Goal: Find specific page/section

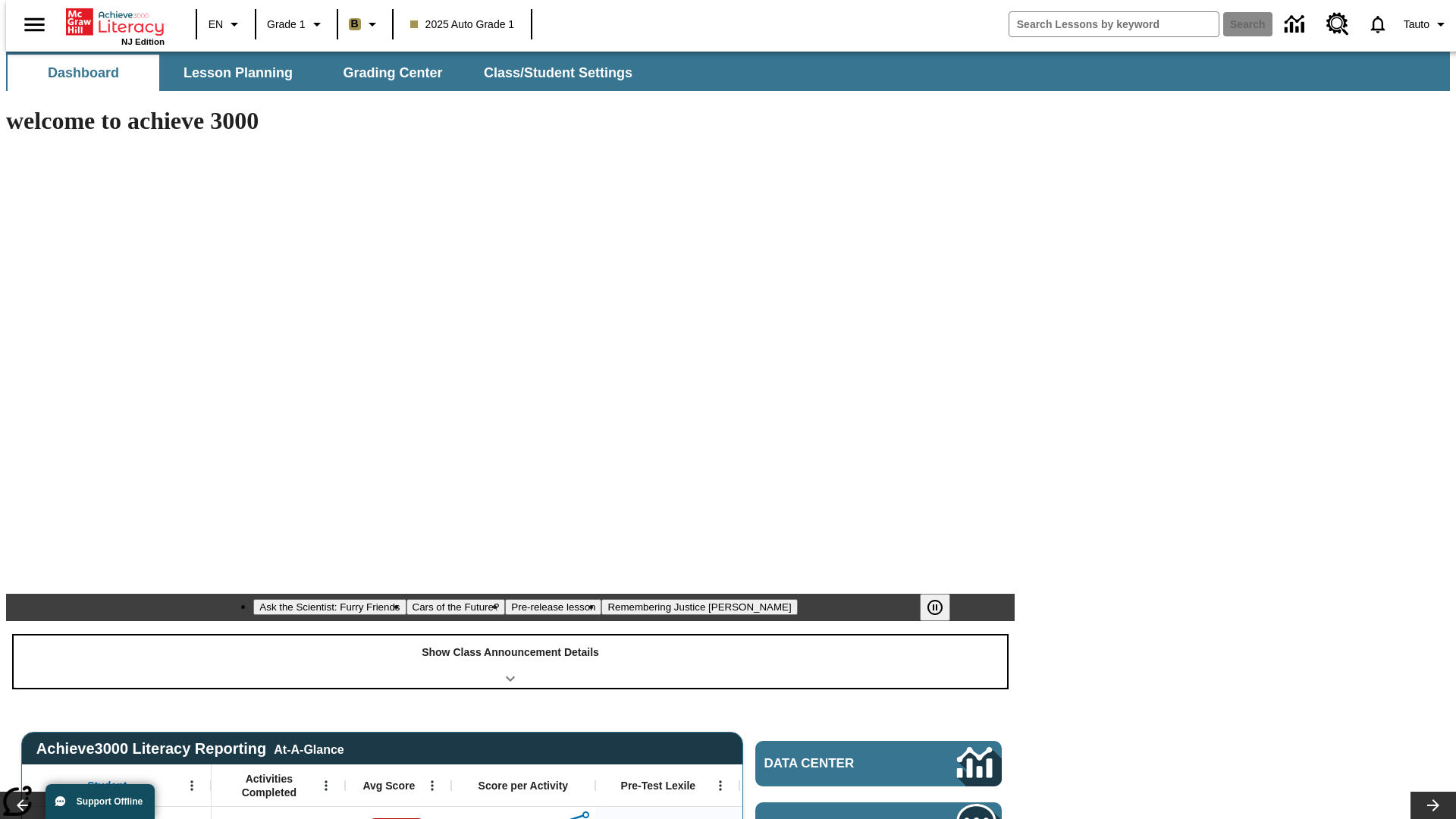
click at [510, 636] on div "Show Class Announcement Details" at bounding box center [510, 661] width 994 height 52
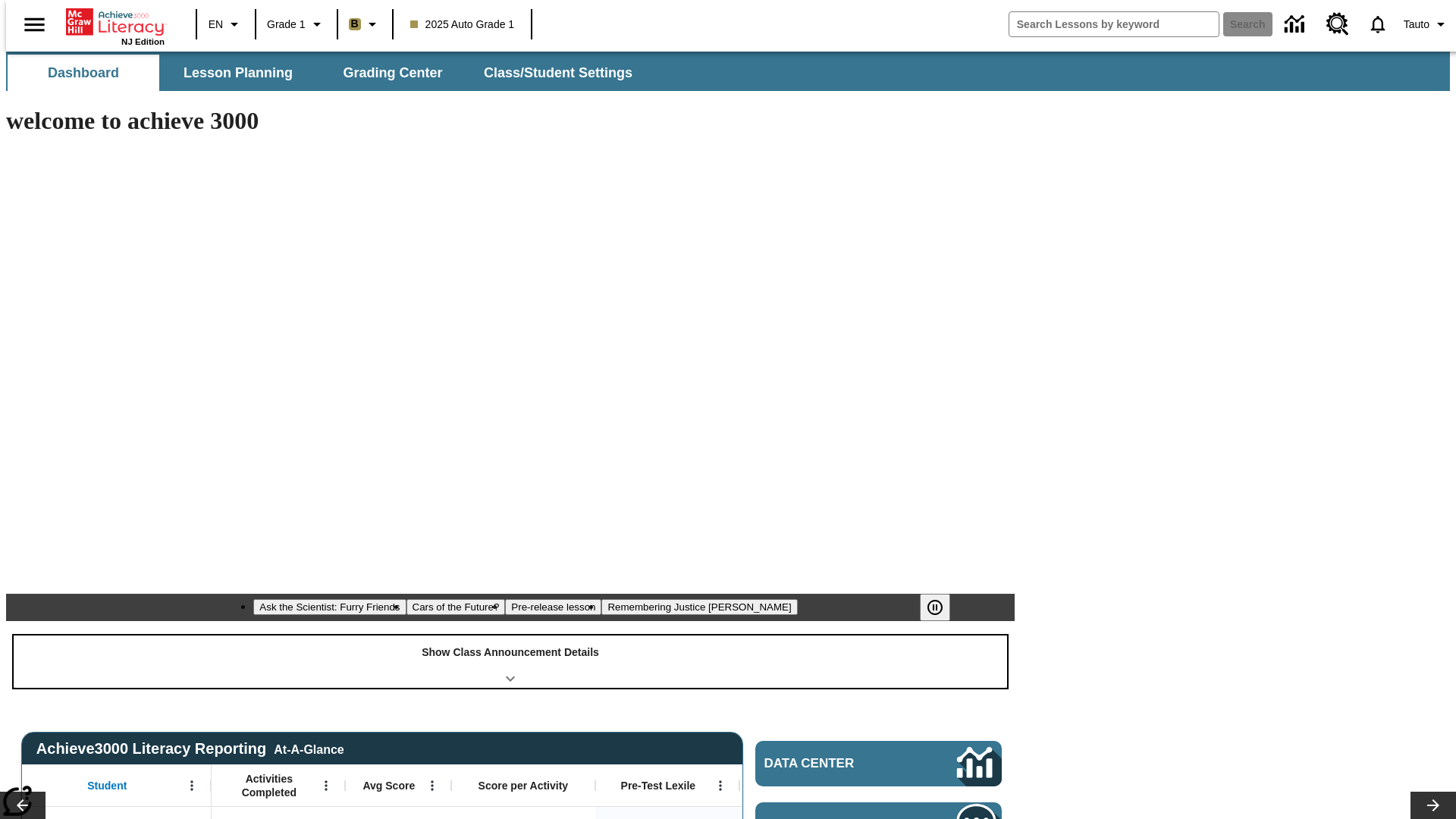
click at [510, 636] on div "Show Class Announcement Details" at bounding box center [510, 661] width 994 height 52
